Goal: Task Accomplishment & Management: Manage account settings

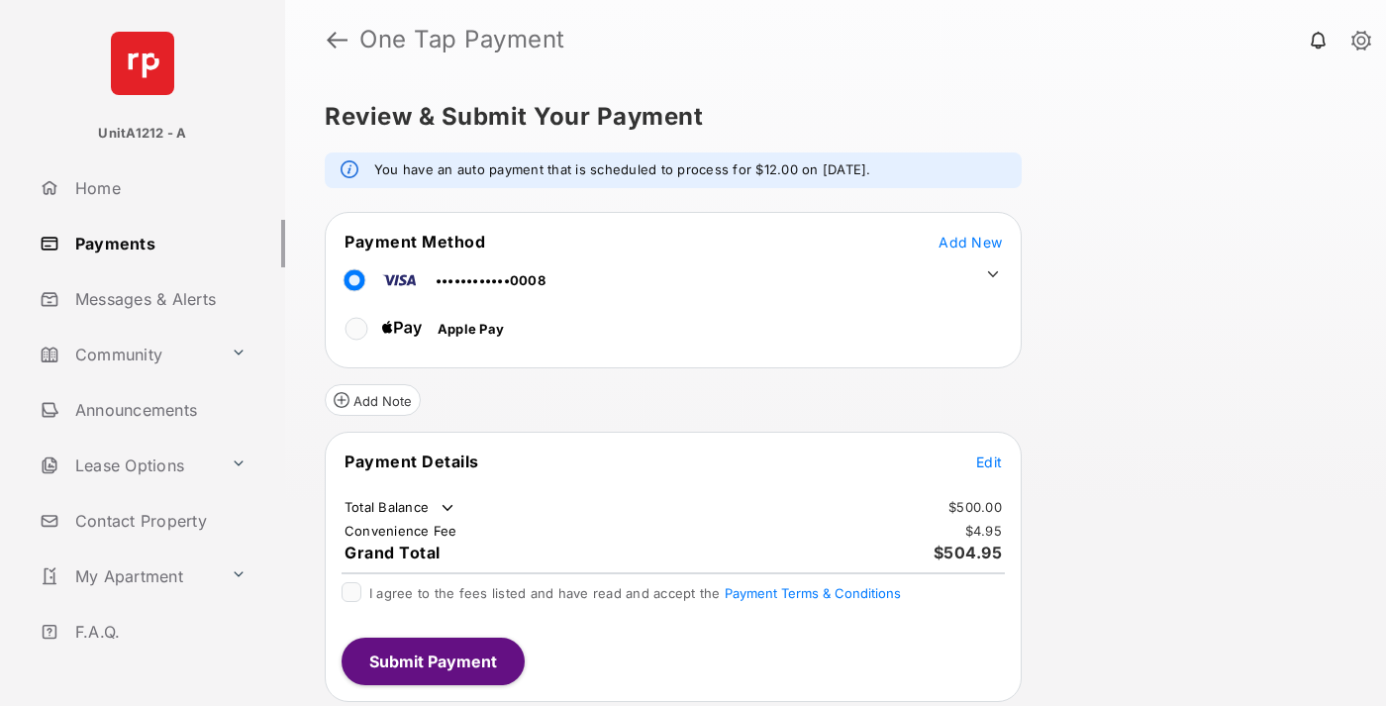
click at [970, 242] on span "Add New" at bounding box center [969, 242] width 63 height 17
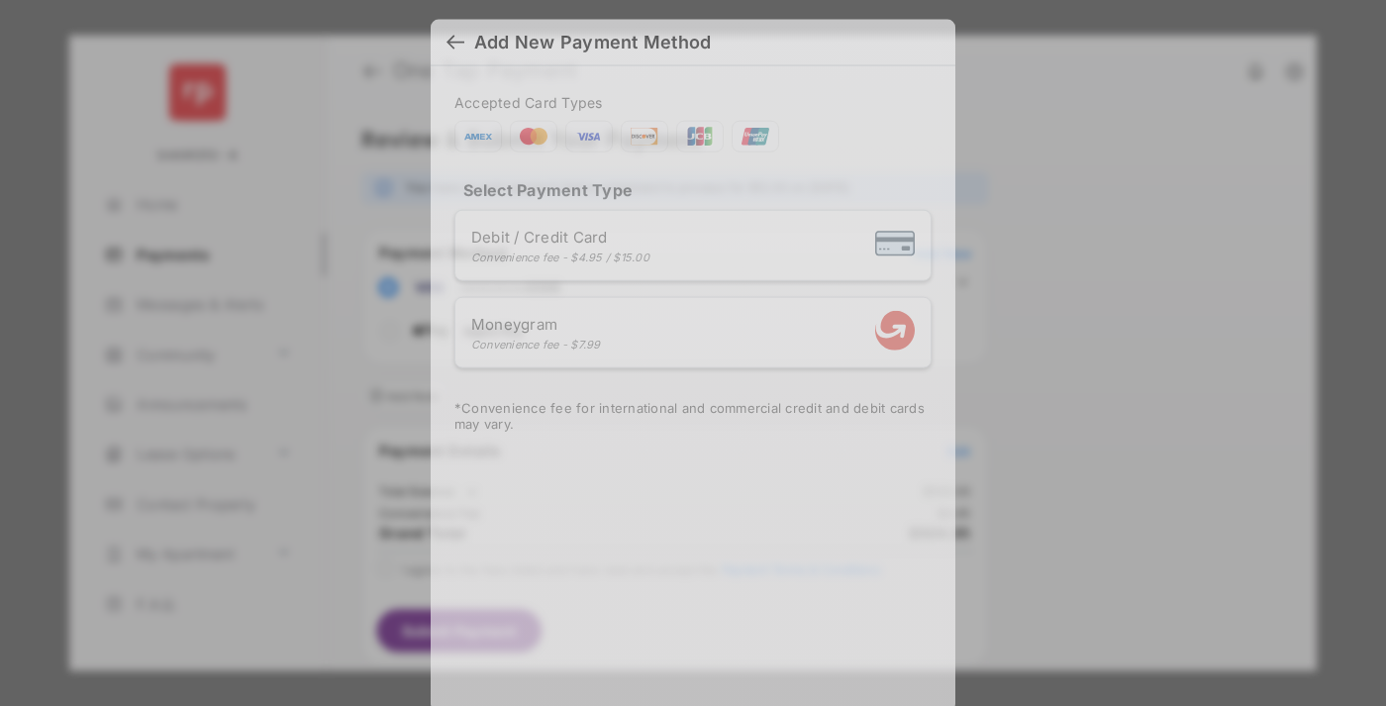
scroll to position [17, 0]
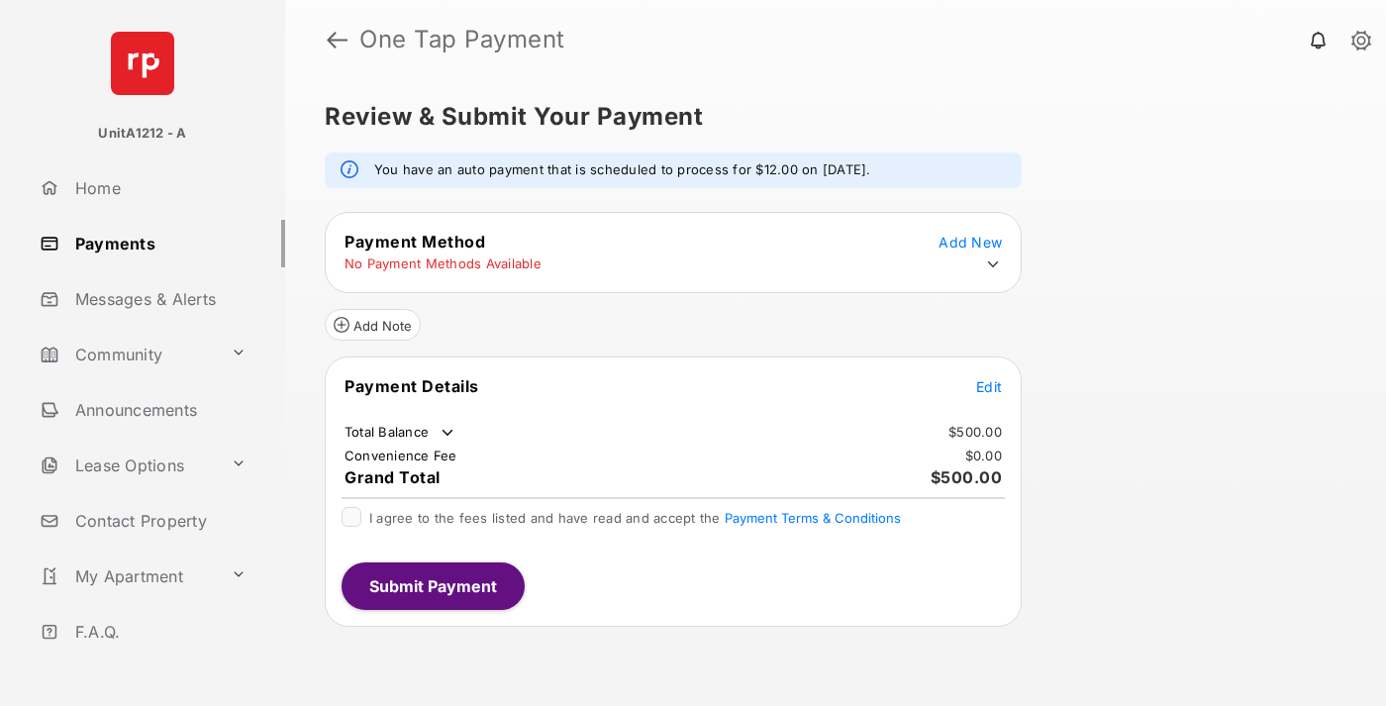
click at [993, 264] on icon at bounding box center [993, 264] width 18 height 18
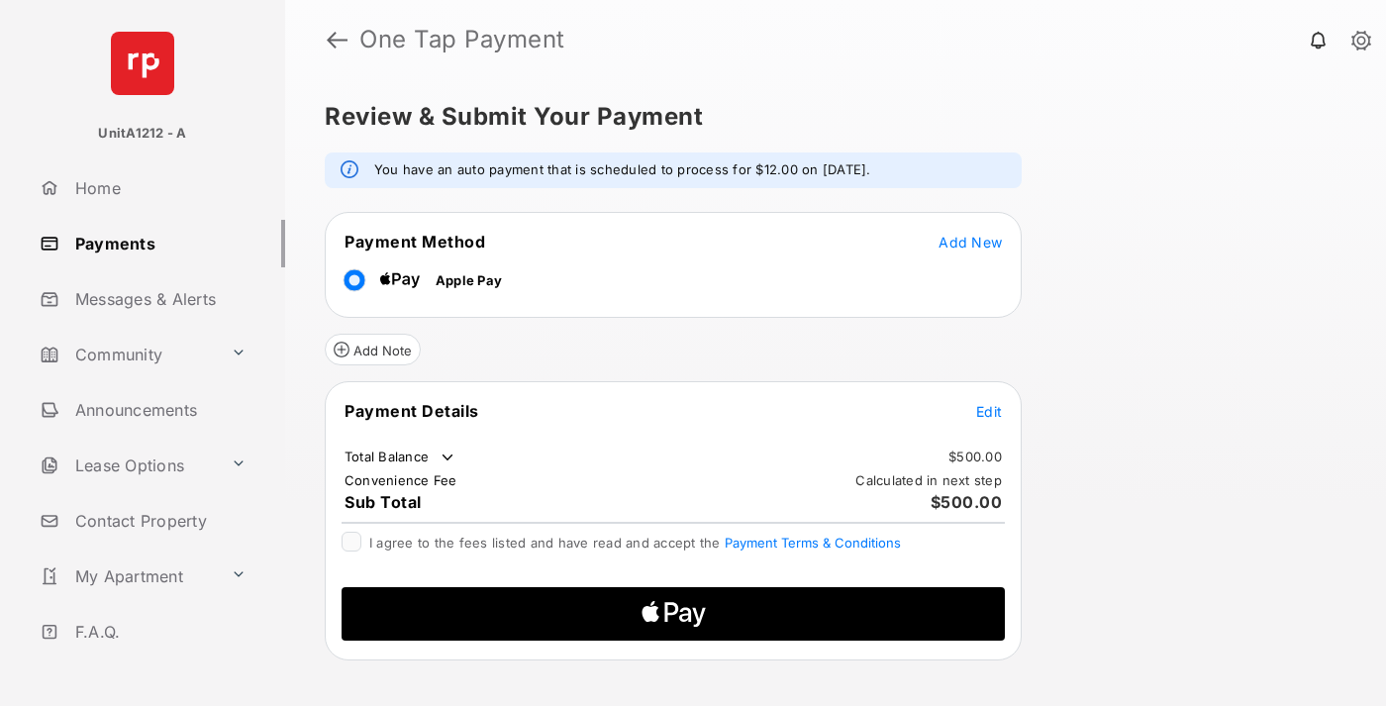
click at [989, 411] on span "Edit" at bounding box center [989, 411] width 26 height 17
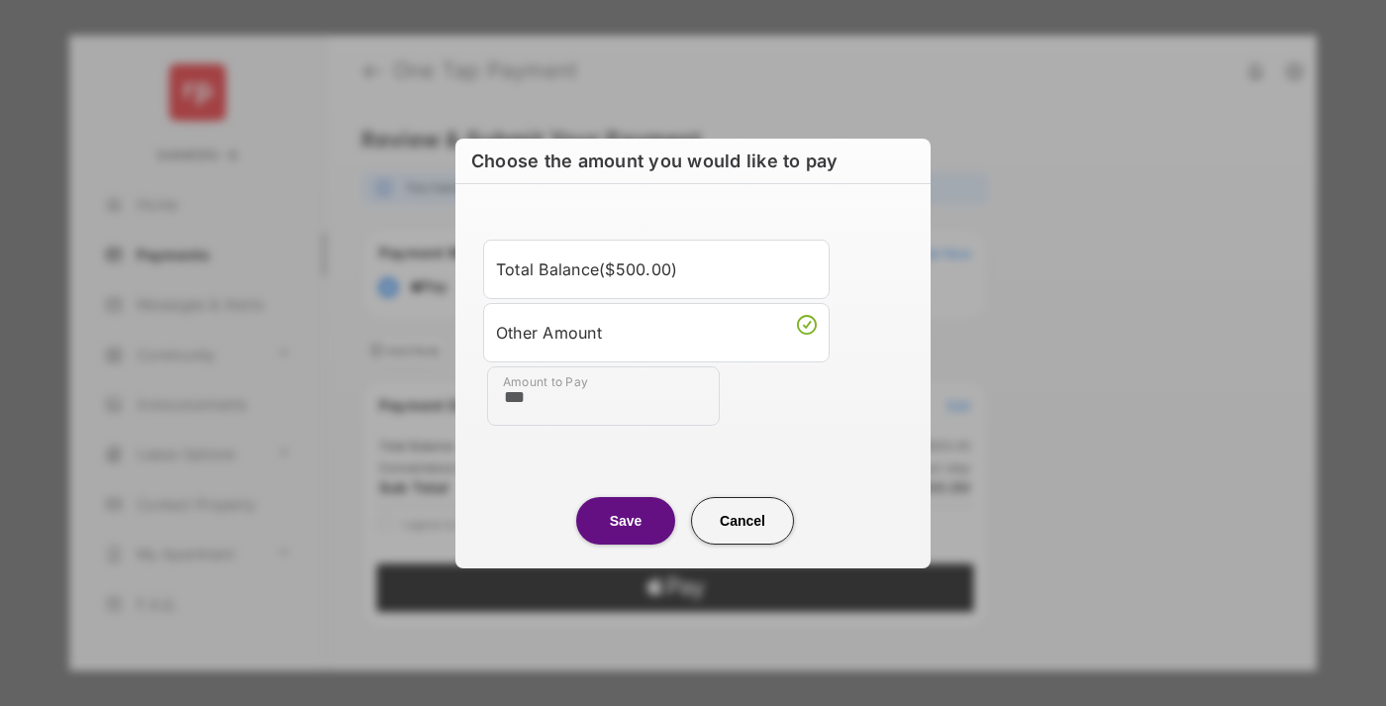
type input "***"
click at [626, 520] on button "Save" at bounding box center [625, 521] width 99 height 48
